Goal: Task Accomplishment & Management: Use online tool/utility

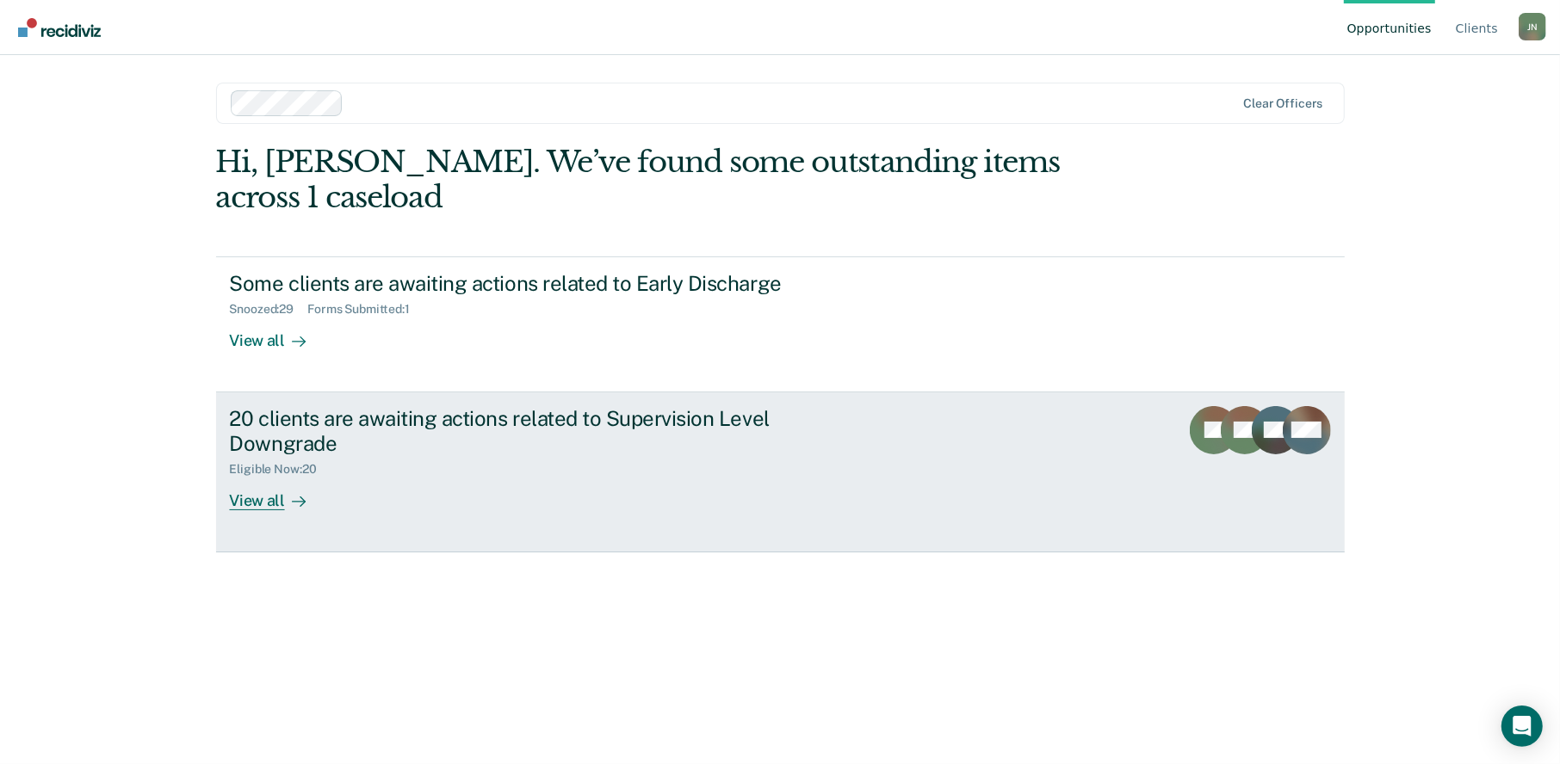
click at [236, 477] on div "View all" at bounding box center [278, 494] width 96 height 34
